Goal: Information Seeking & Learning: Understand process/instructions

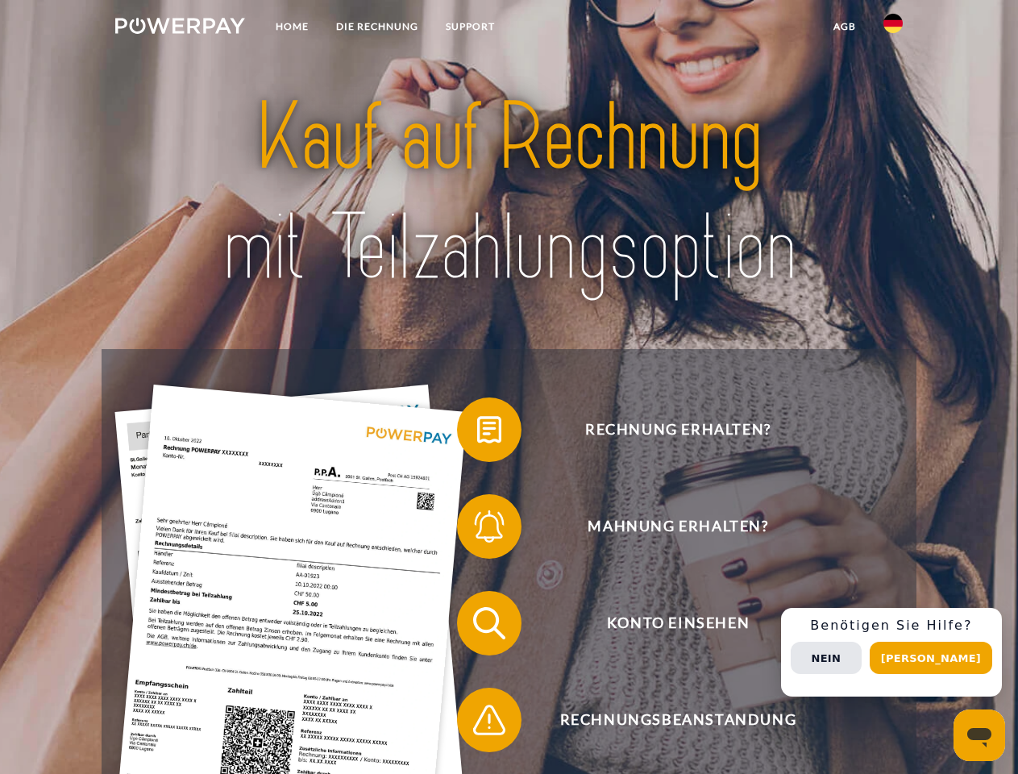
click at [180, 28] on img at bounding box center [180, 26] width 130 height 16
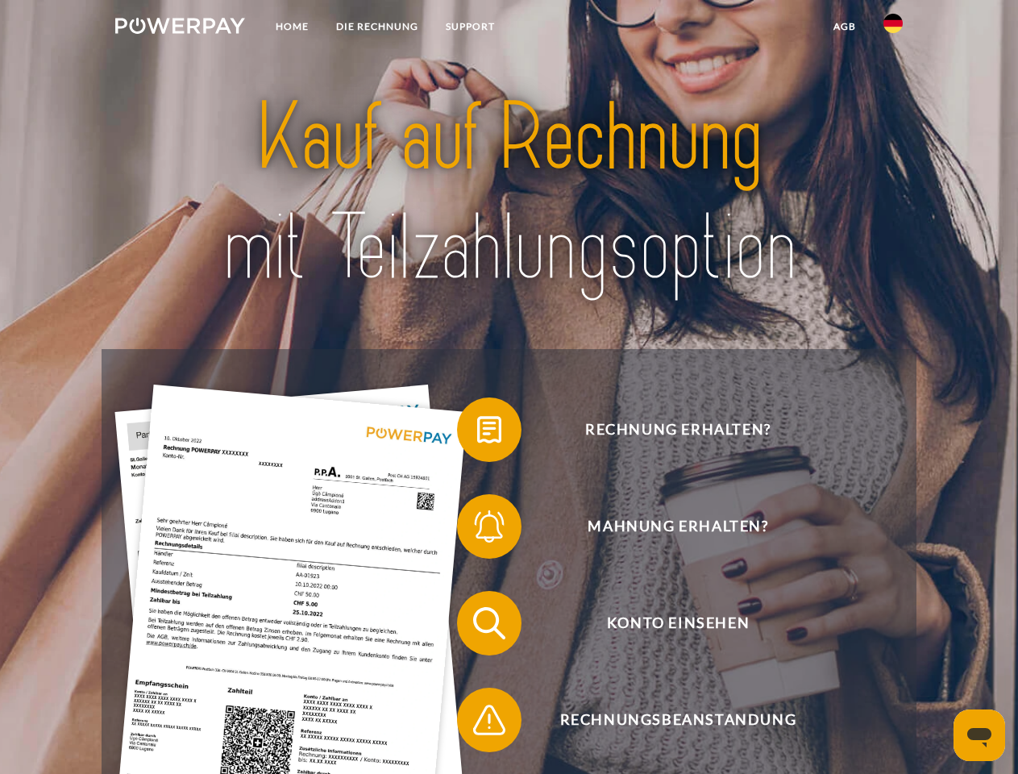
click at [893, 28] on img at bounding box center [893, 23] width 19 height 19
click at [844, 27] on link "agb" at bounding box center [845, 26] width 50 height 29
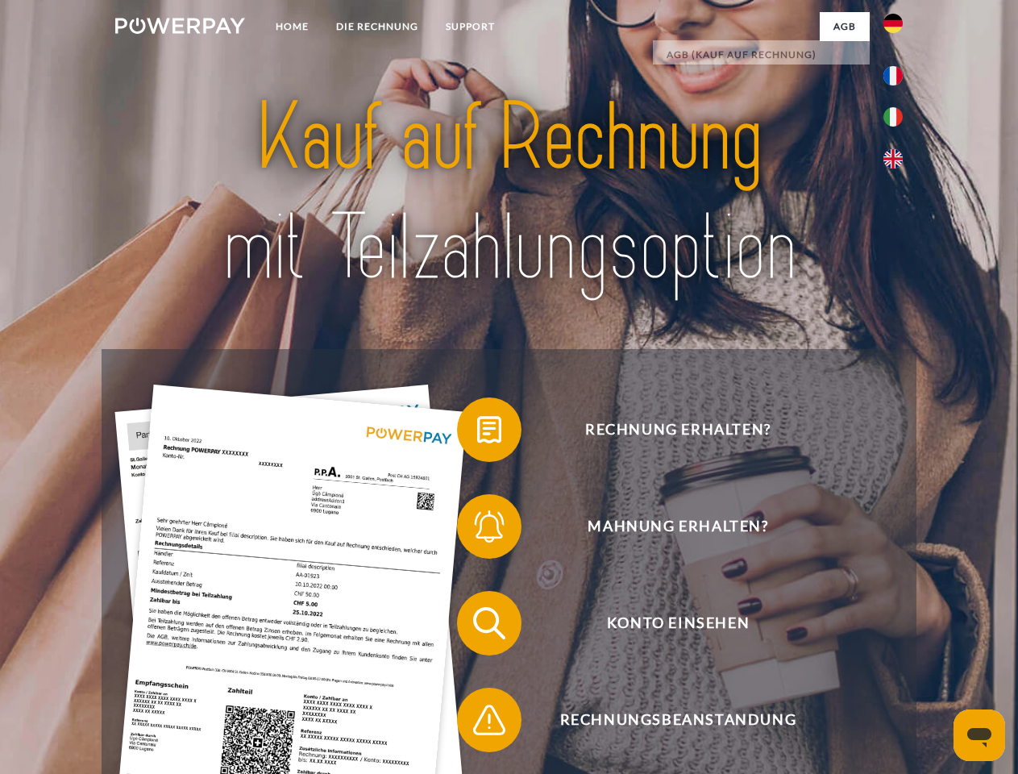
click at [477, 433] on span at bounding box center [465, 429] width 81 height 81
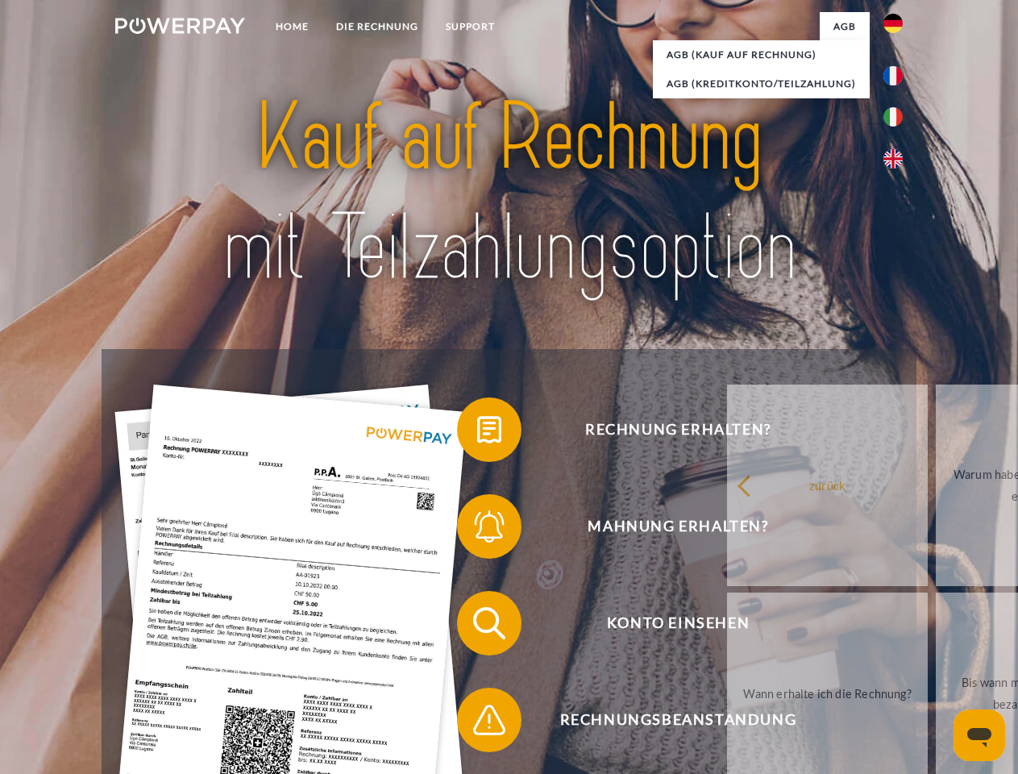
click at [477, 530] on div "Rechnung erhalten? Mahnung erhalten? Konto einsehen" at bounding box center [509, 671] width 814 height 645
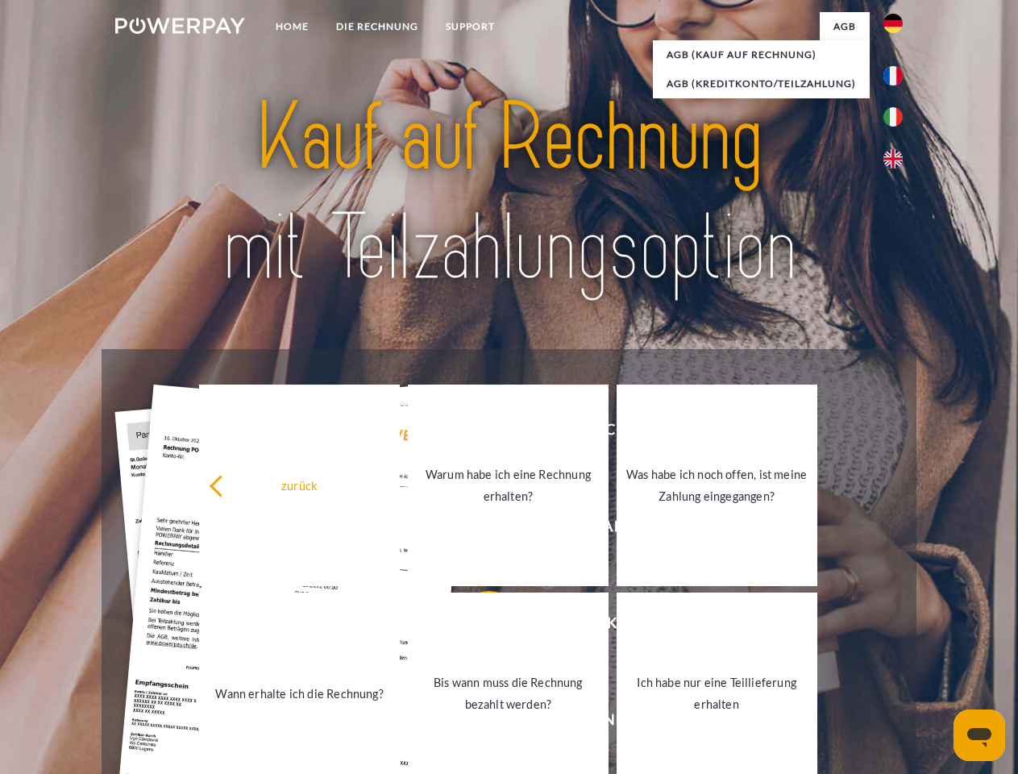
click at [477, 627] on link "Bis wann muss die Rechnung bezahlt werden?" at bounding box center [508, 694] width 201 height 202
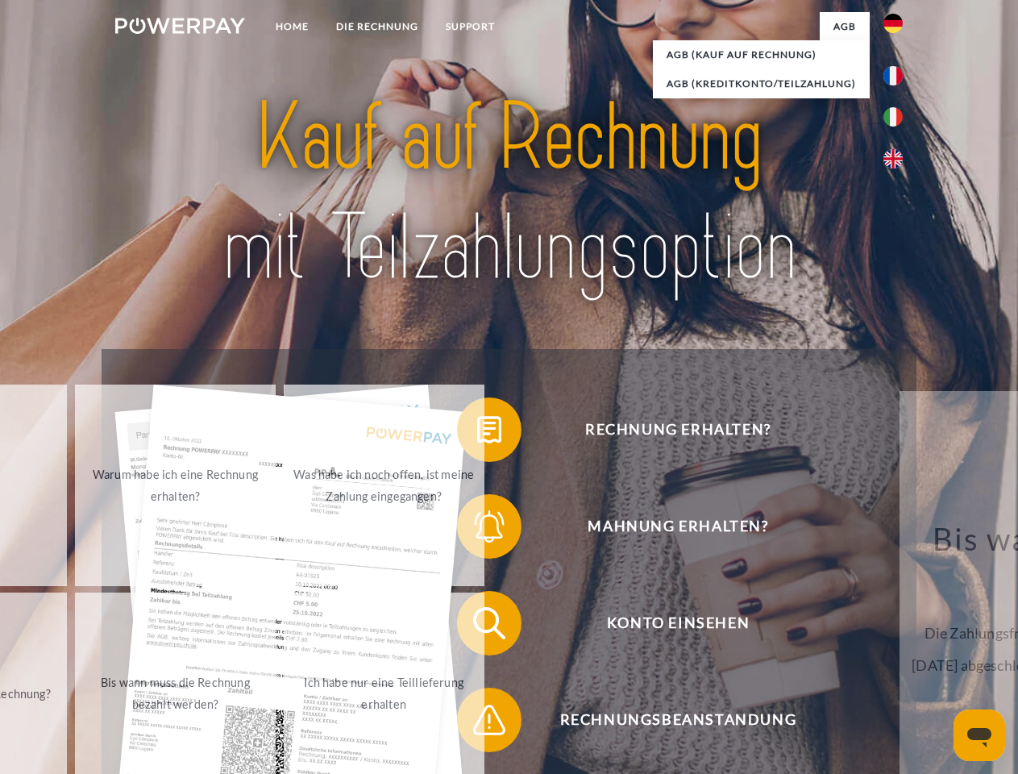
click at [477, 723] on span at bounding box center [465, 720] width 81 height 81
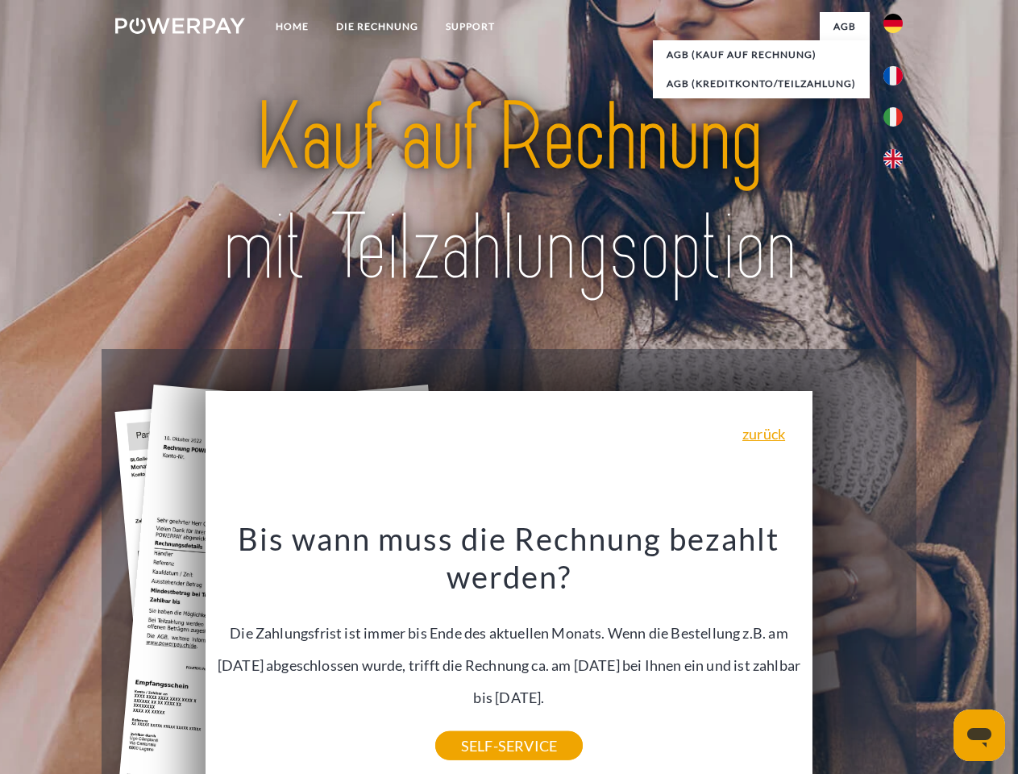
click at [898, 652] on div "Rechnung erhalten? Mahnung erhalten? Konto einsehen" at bounding box center [509, 671] width 814 height 645
click at [858, 656] on span "Konto einsehen" at bounding box center [678, 623] width 395 height 65
click at [937, 658] on header "Home DIE RECHNUNG SUPPORT" at bounding box center [509, 557] width 1018 height 1114
